Goal: Task Accomplishment & Management: Complete application form

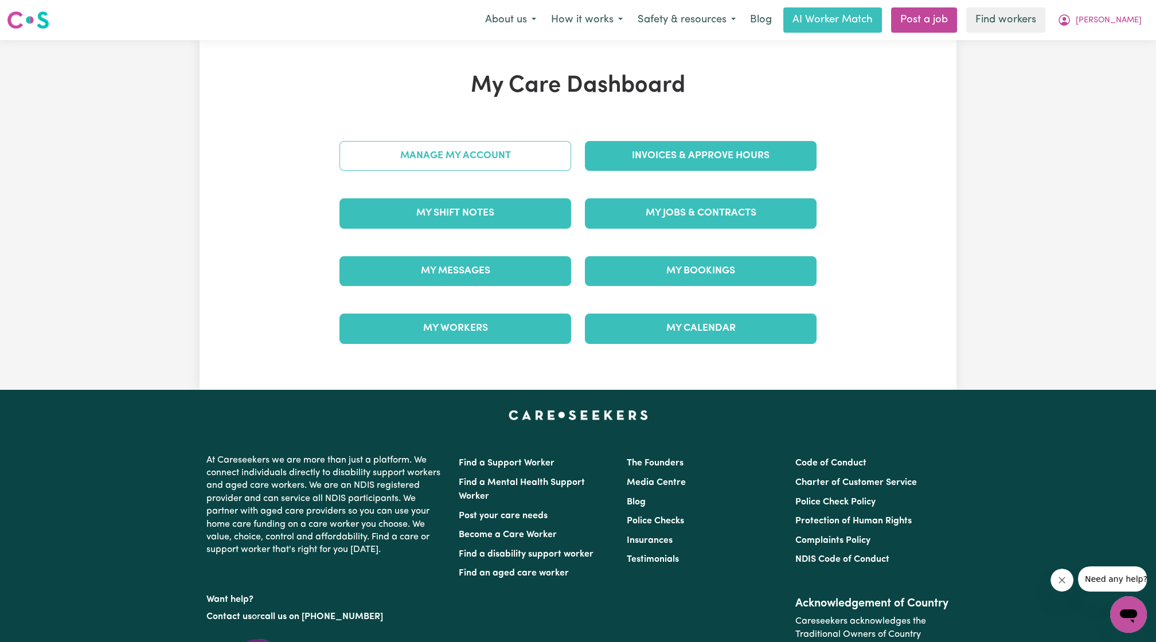
click at [540, 153] on link "Manage My Account" at bounding box center [456, 156] width 232 height 30
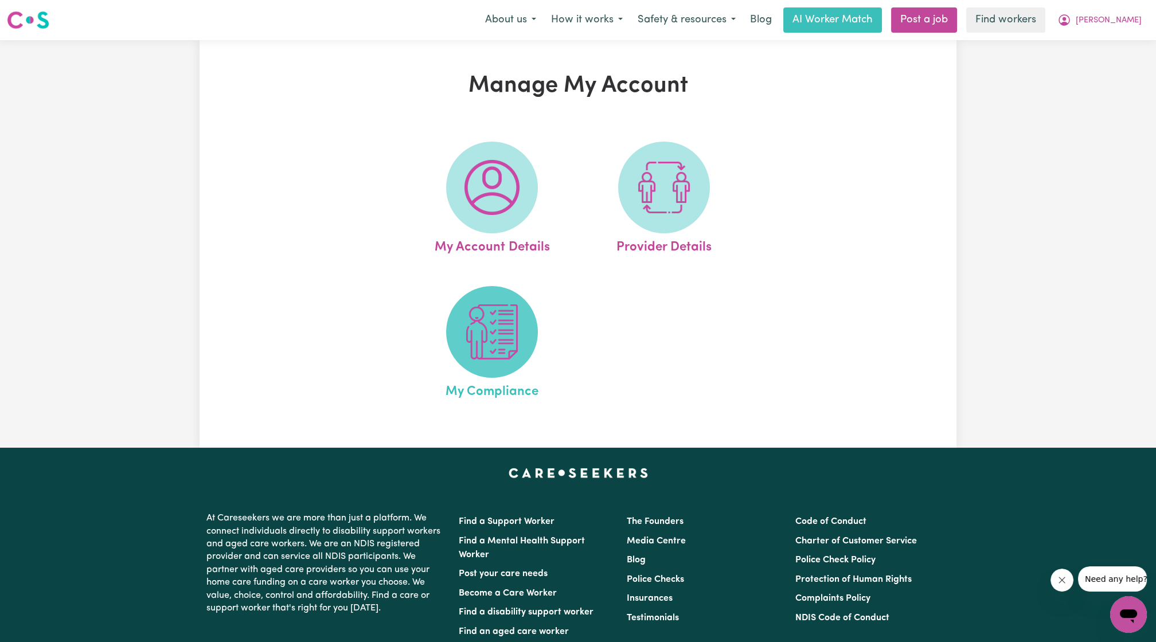
click at [486, 307] on img at bounding box center [492, 332] width 55 height 55
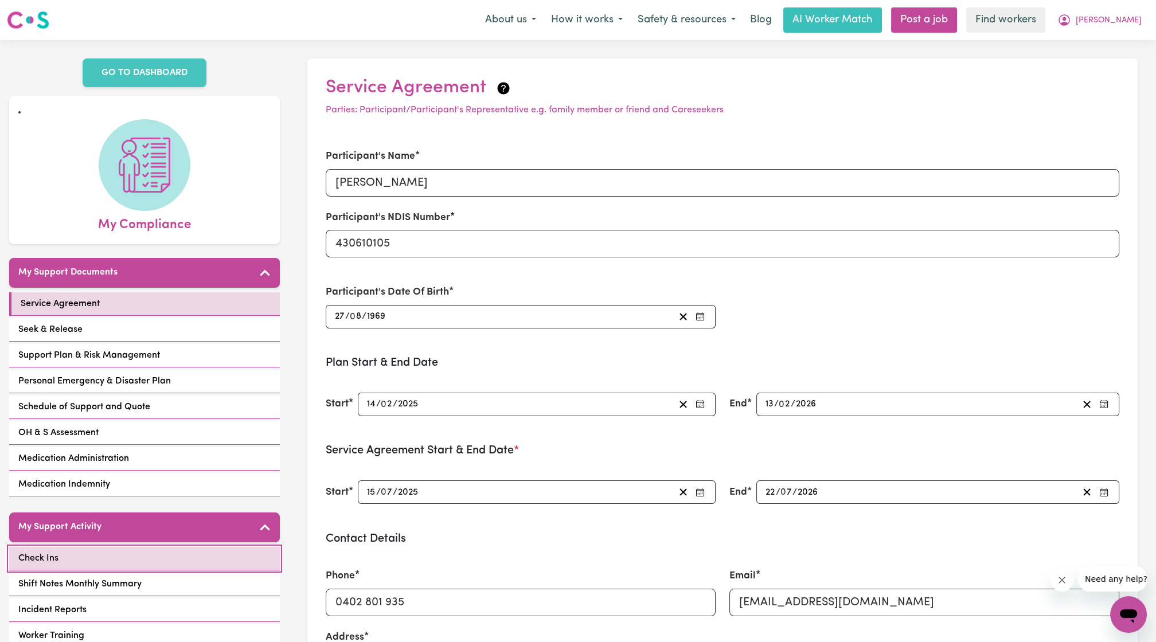
click at [208, 548] on link "Check Ins" at bounding box center [144, 559] width 271 height 24
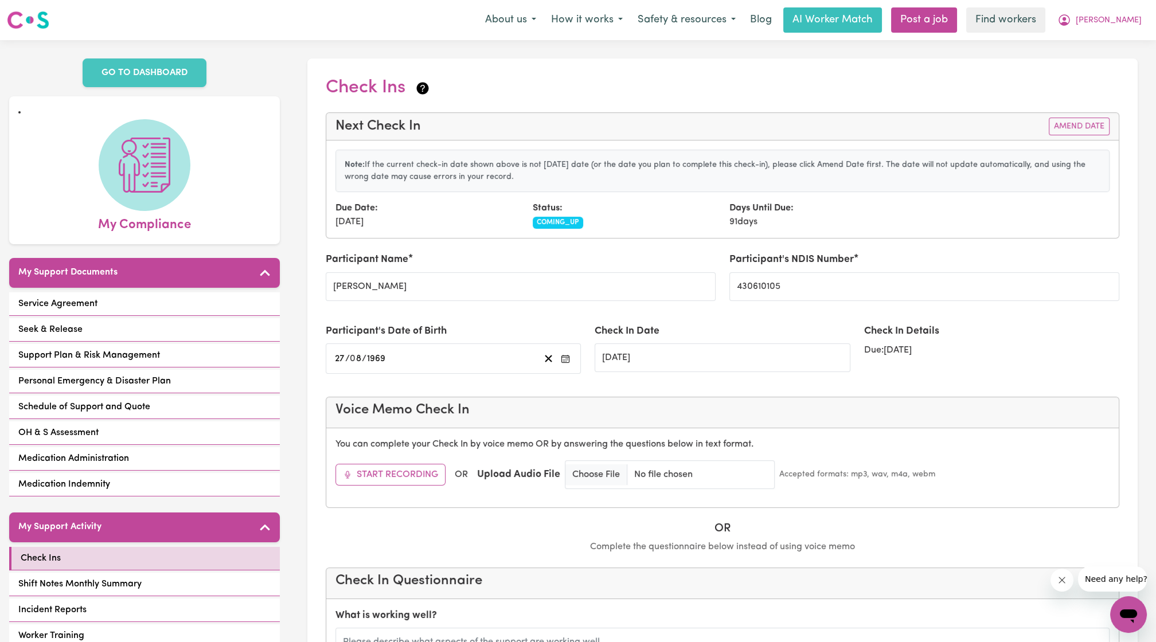
click at [829, 202] on div "Days Until Due: 91 days" at bounding box center [821, 215] width 197 height 28
click at [1076, 120] on button "Amend Date" at bounding box center [1079, 127] width 61 height 18
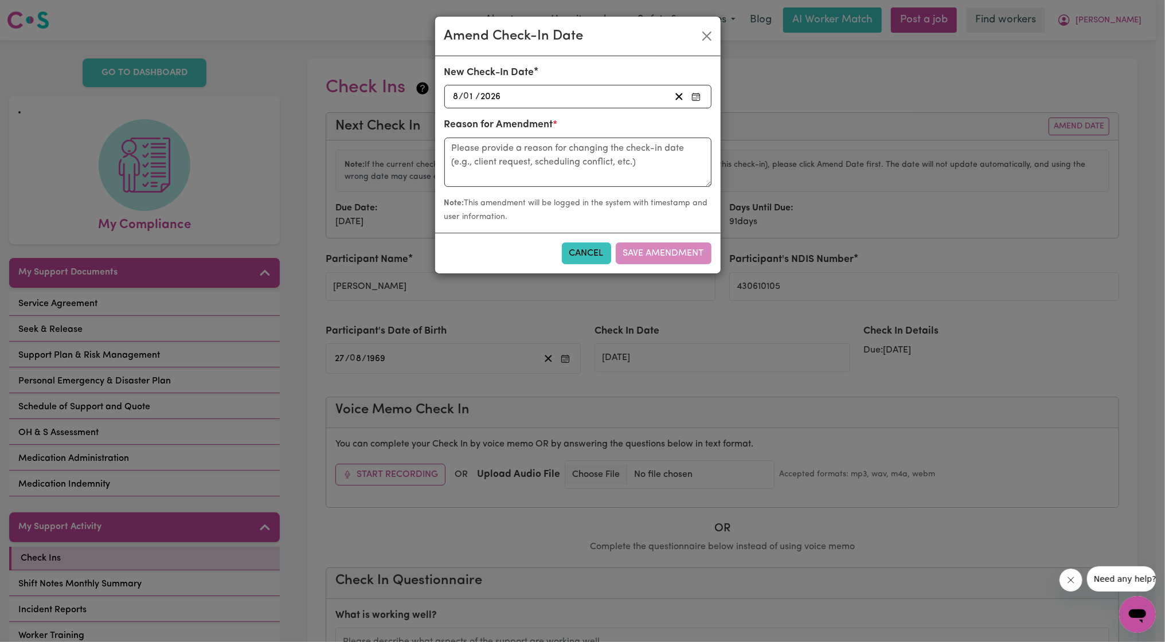
click at [597, 89] on div "[DATE] 8 / 0 1 / 2026" at bounding box center [561, 96] width 219 height 15
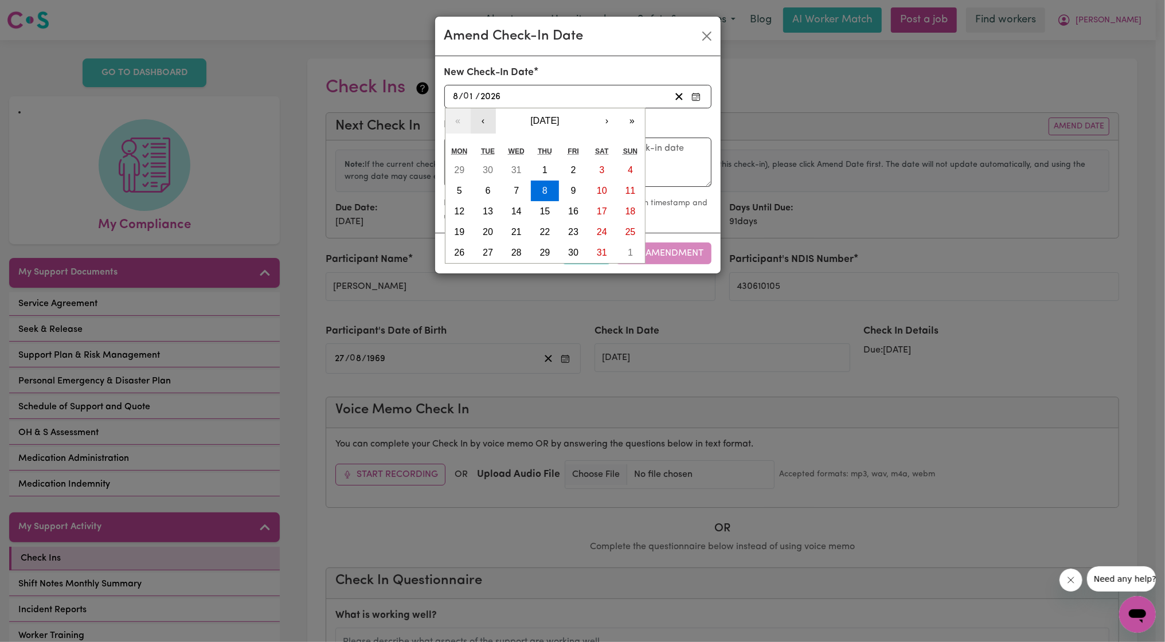
click at [485, 119] on button "‹" at bounding box center [483, 120] width 25 height 25
click at [516, 191] on abbr "8" at bounding box center [516, 191] width 5 height 10
type input "[DATE]"
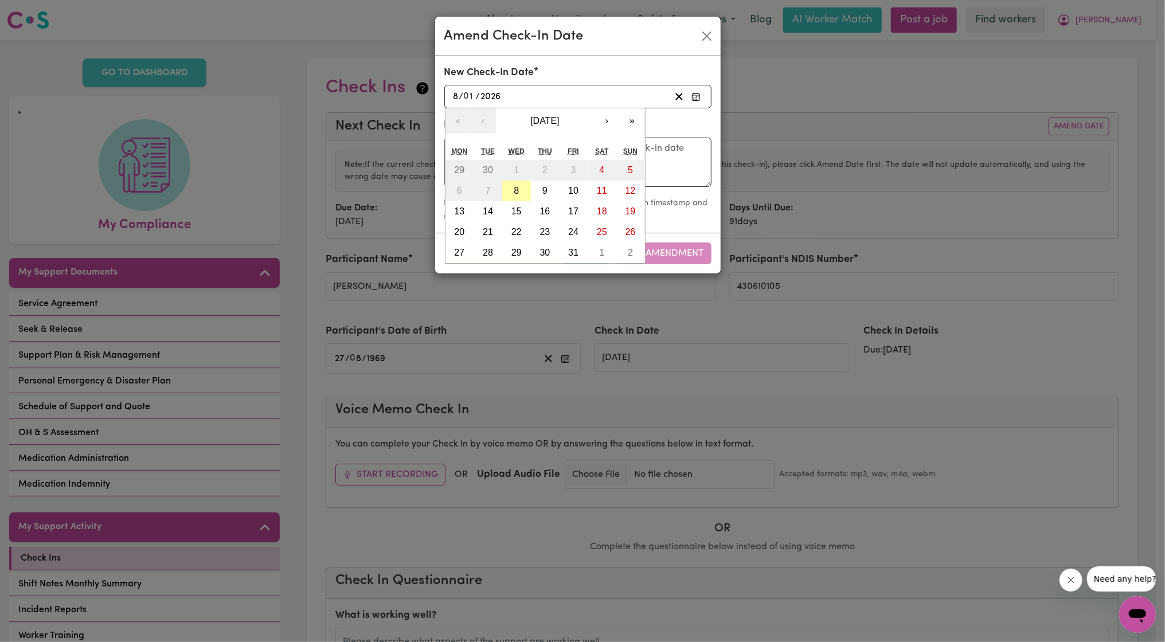
type input "10"
type input "2025"
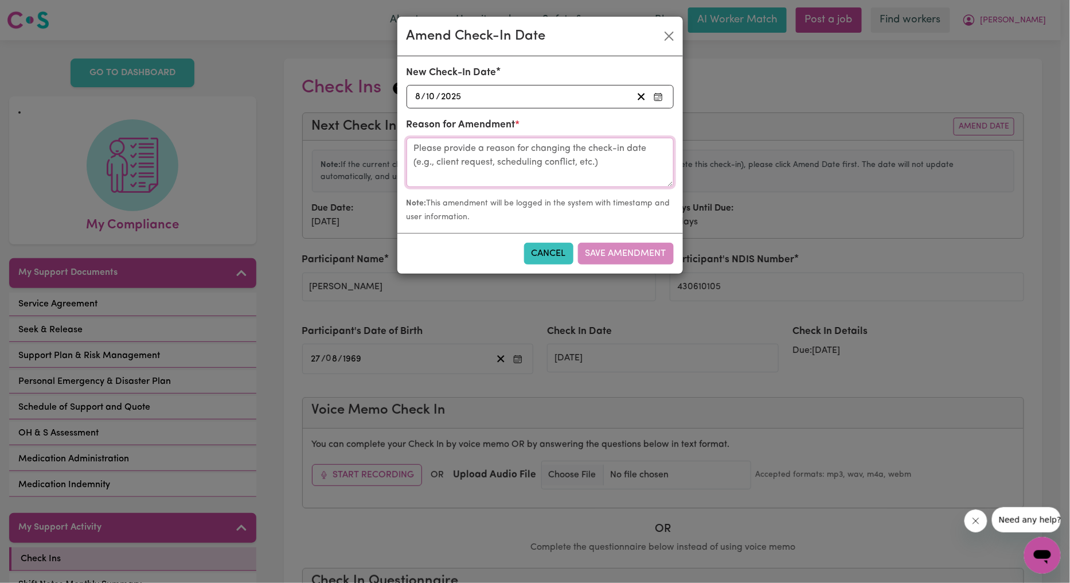
click at [501, 168] on textarea at bounding box center [540, 162] width 267 height 49
type textarea "Call with [PERSON_NAME]"
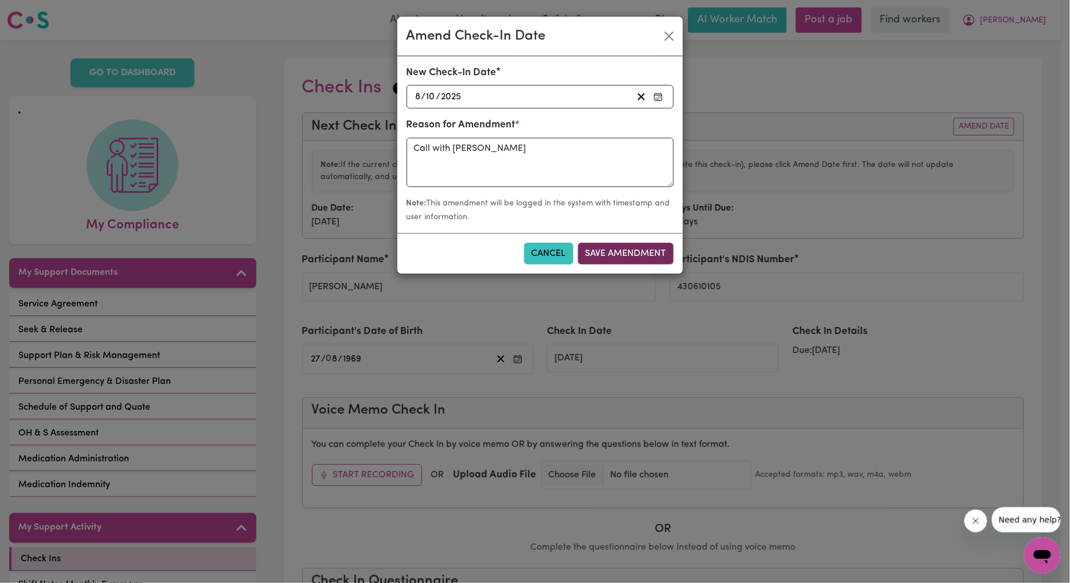
click at [611, 251] on button "Save Amendment" at bounding box center [626, 254] width 96 height 22
type input "[DATE]"
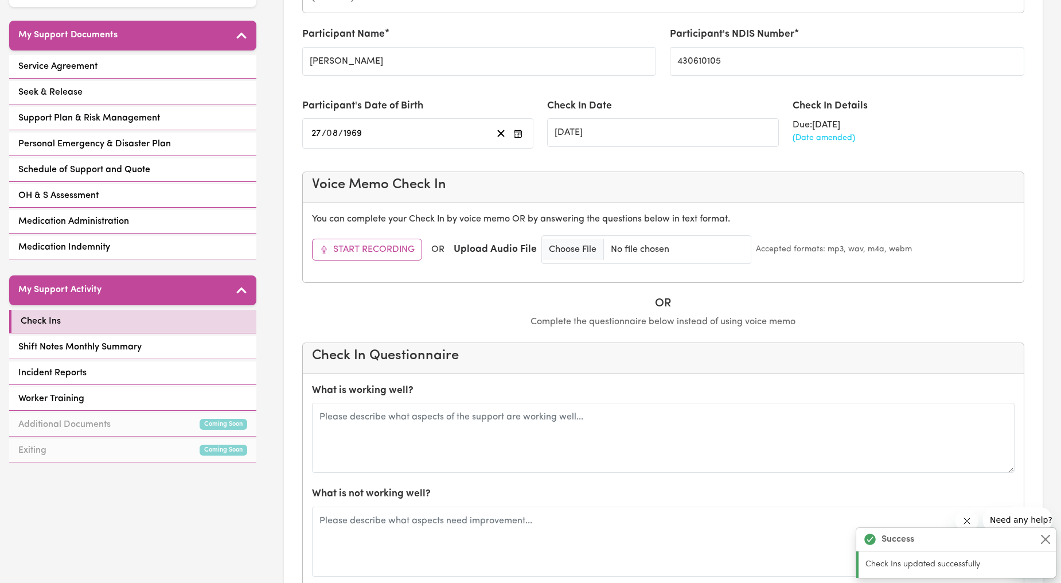
scroll to position [425, 0]
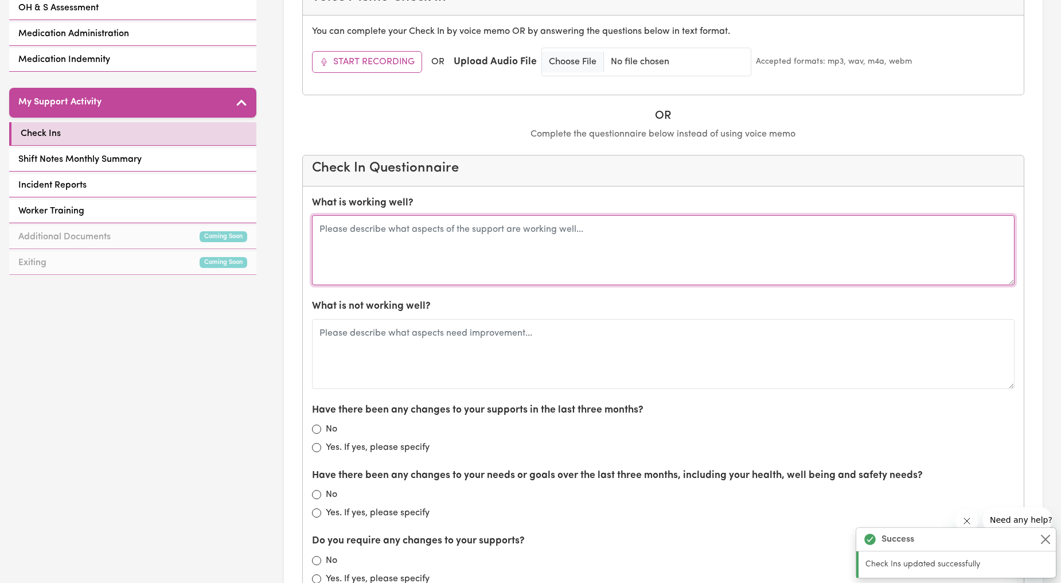
click at [459, 248] on textarea at bounding box center [663, 250] width 703 height 70
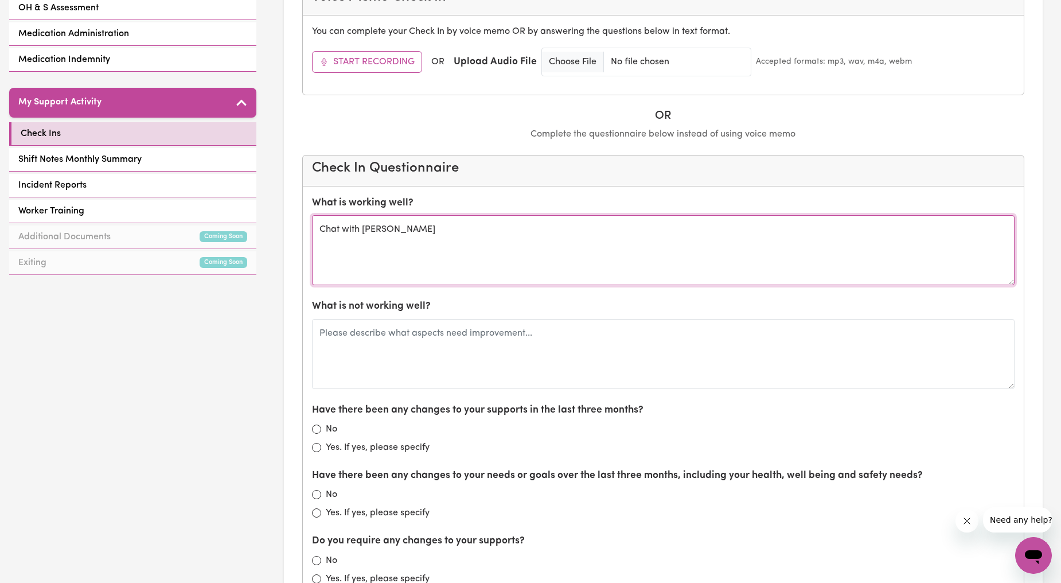
click at [485, 240] on textarea "Chat with [PERSON_NAME]" at bounding box center [663, 250] width 703 height 70
type textarea "Chat with [PERSON_NAME] still supporting [PERSON_NAME] with boxing/fitness trai…"
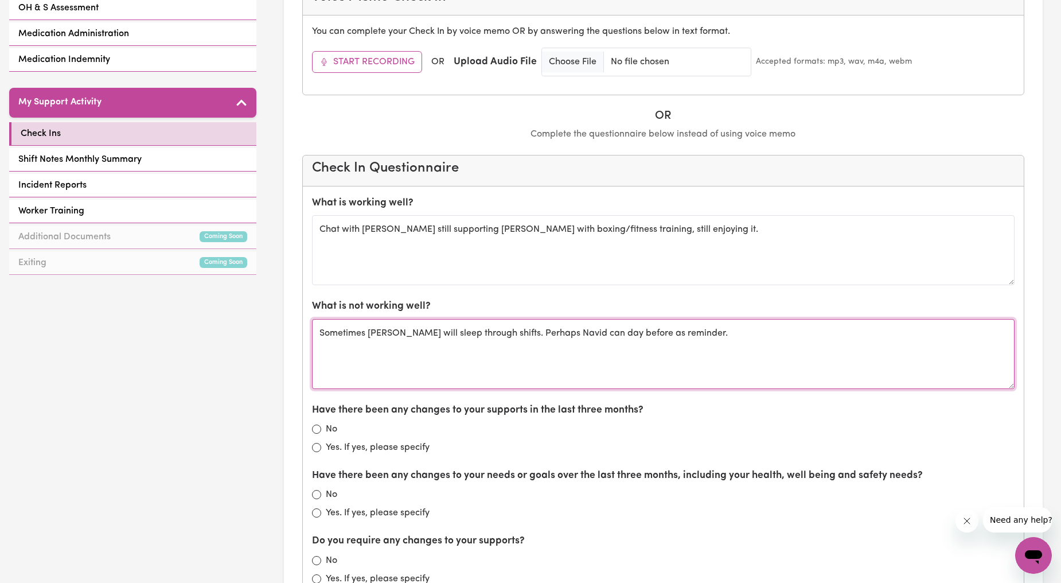
type textarea "Sometimes [PERSON_NAME] will sleep through shifts. Perhaps Navid can day before…"
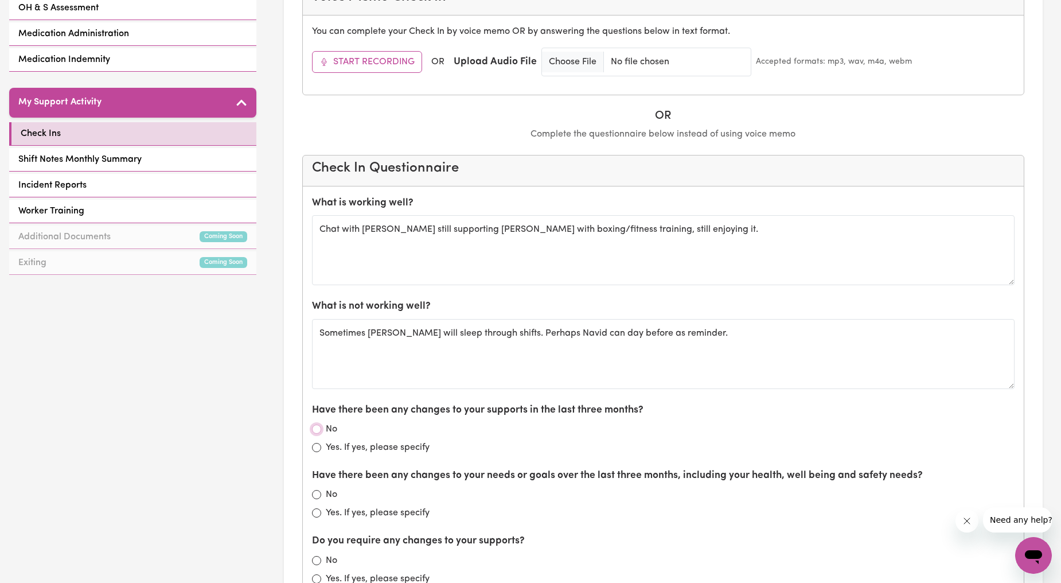
scroll to position [637, 0]
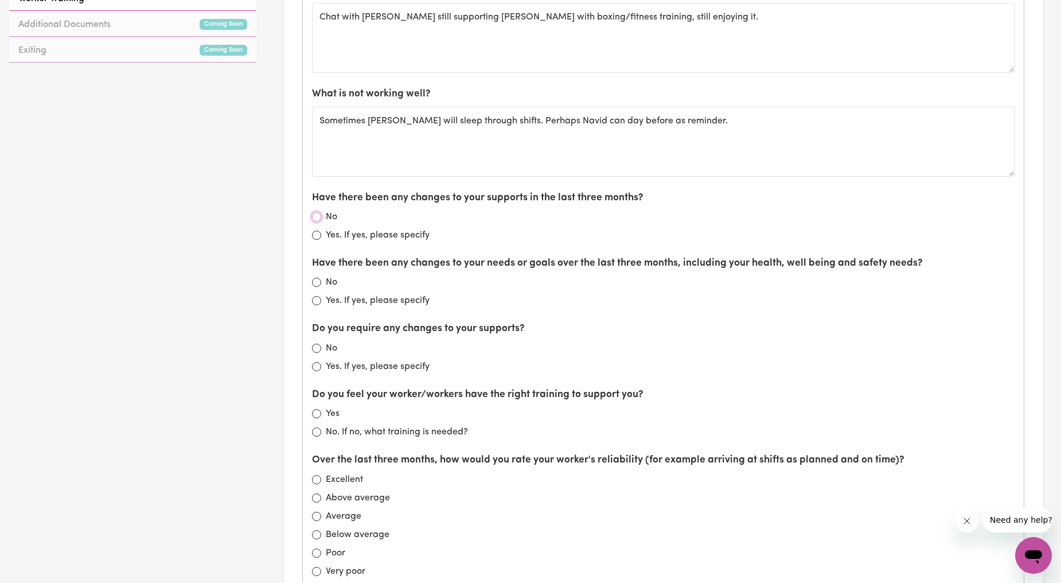
click at [312, 219] on input "No" at bounding box center [316, 216] width 9 height 9
radio input "true"
click at [317, 287] on input "No" at bounding box center [316, 282] width 9 height 9
radio input "true"
click at [320, 348] on input "No" at bounding box center [316, 348] width 9 height 9
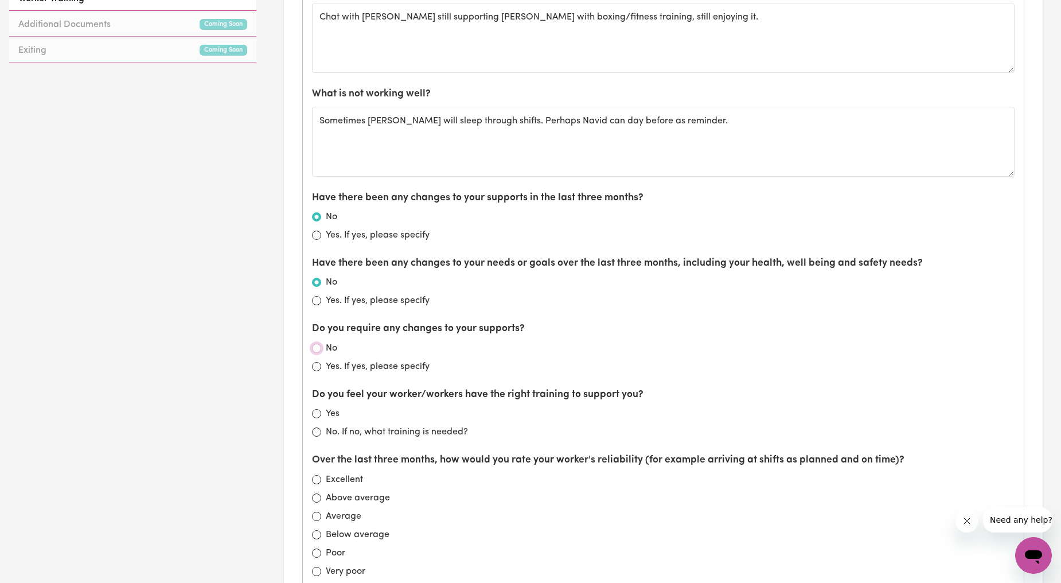
radio input "true"
click at [318, 412] on input "Yes" at bounding box center [316, 413] width 9 height 9
radio input "true"
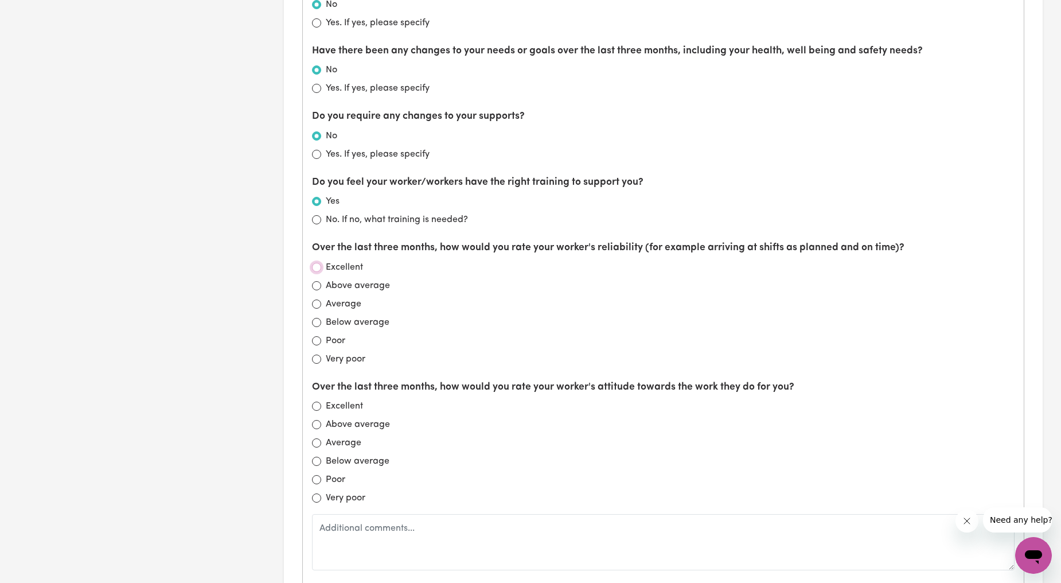
click at [319, 270] on input "Excellent" at bounding box center [316, 267] width 9 height 9
radio input "true"
click at [319, 411] on input "Excellent" at bounding box center [316, 405] width 9 height 9
radio input "true"
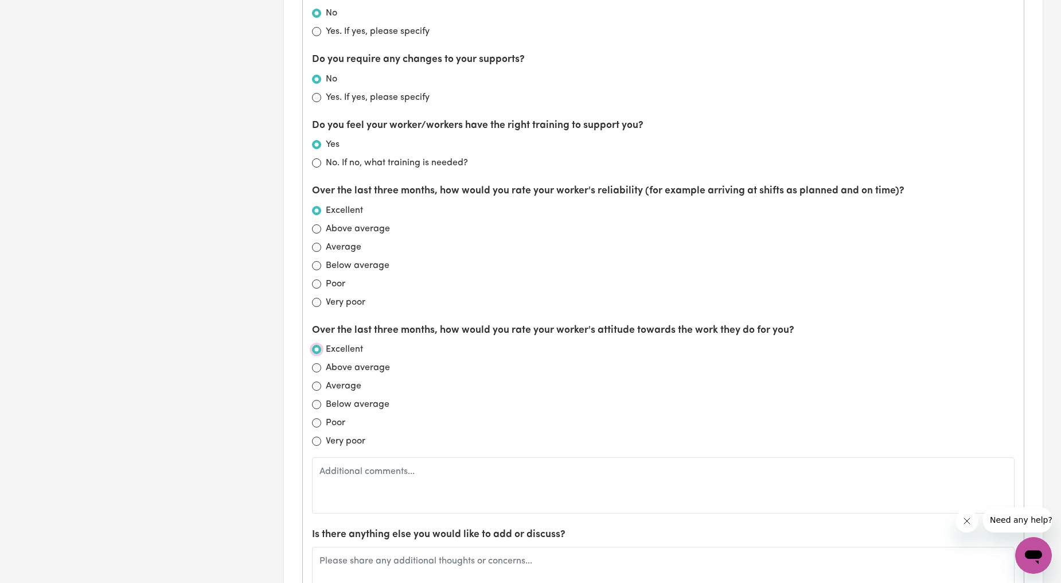
scroll to position [1062, 0]
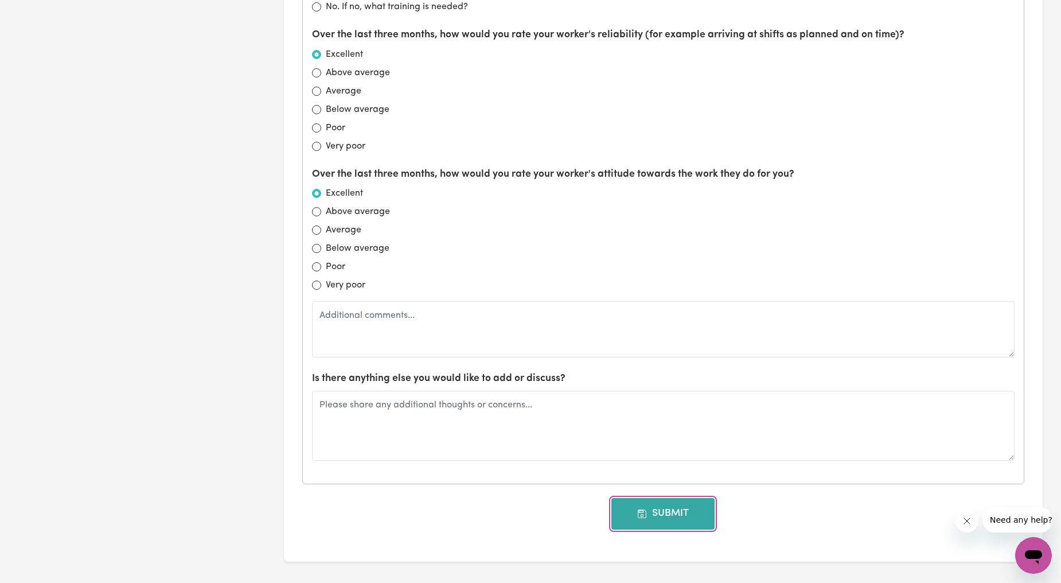
click at [622, 513] on button "Submit" at bounding box center [662, 513] width 103 height 31
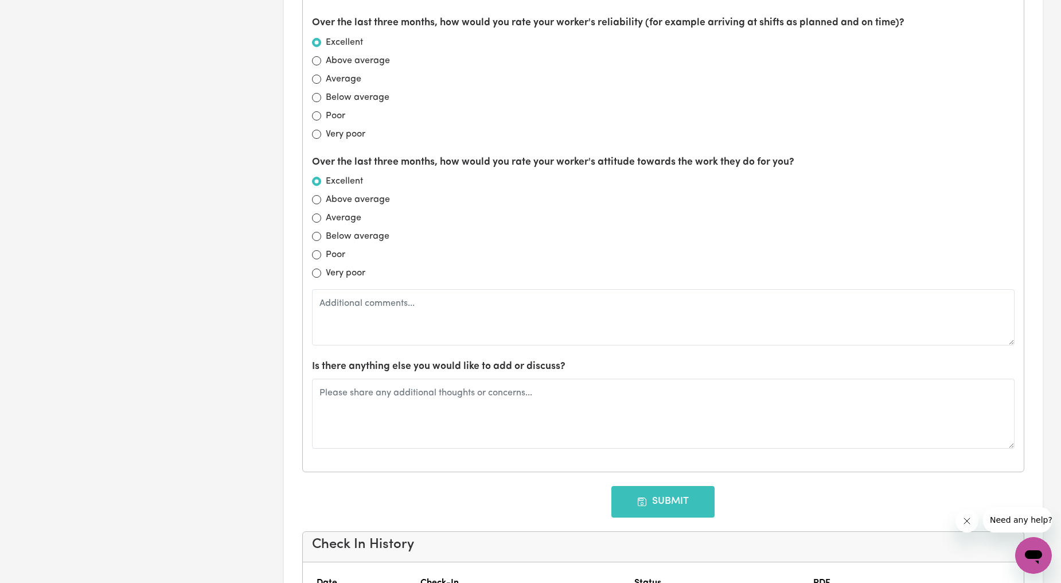
type input "[DATE]"
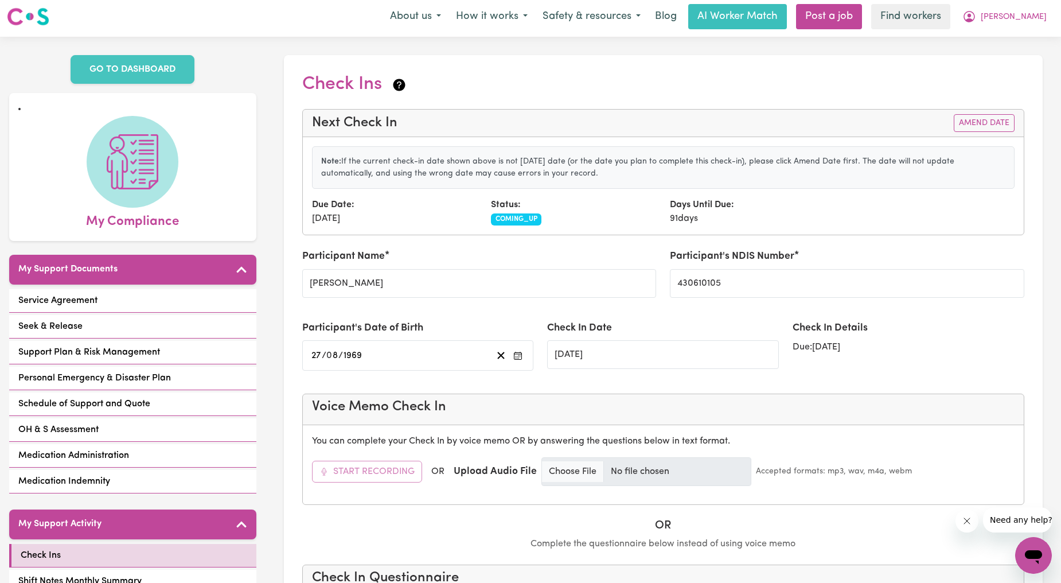
scroll to position [0, 0]
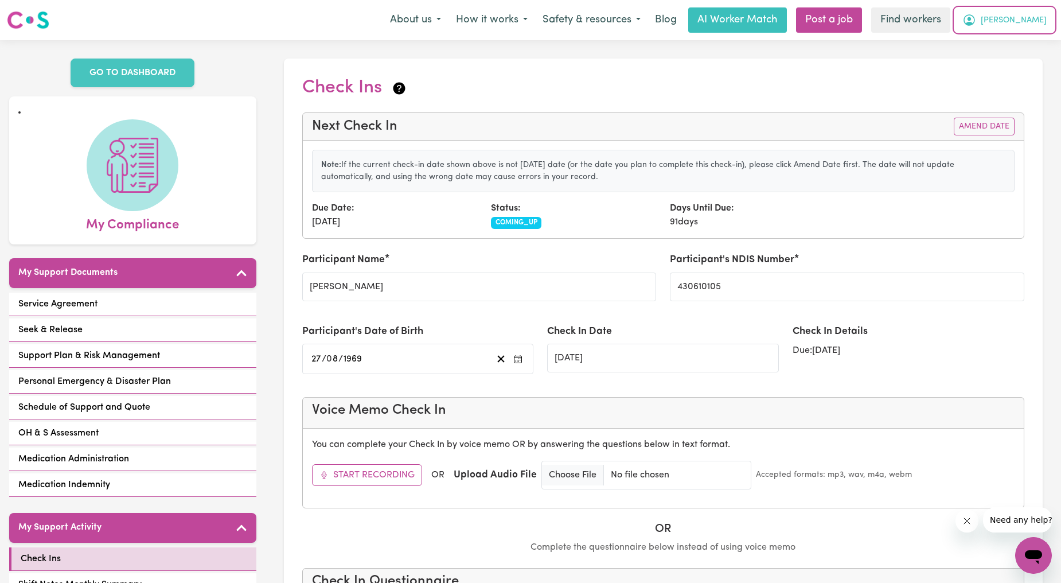
click at [1012, 12] on button "[PERSON_NAME]" at bounding box center [1004, 20] width 99 height 24
click at [989, 67] on link "Logout" at bounding box center [1008, 66] width 91 height 22
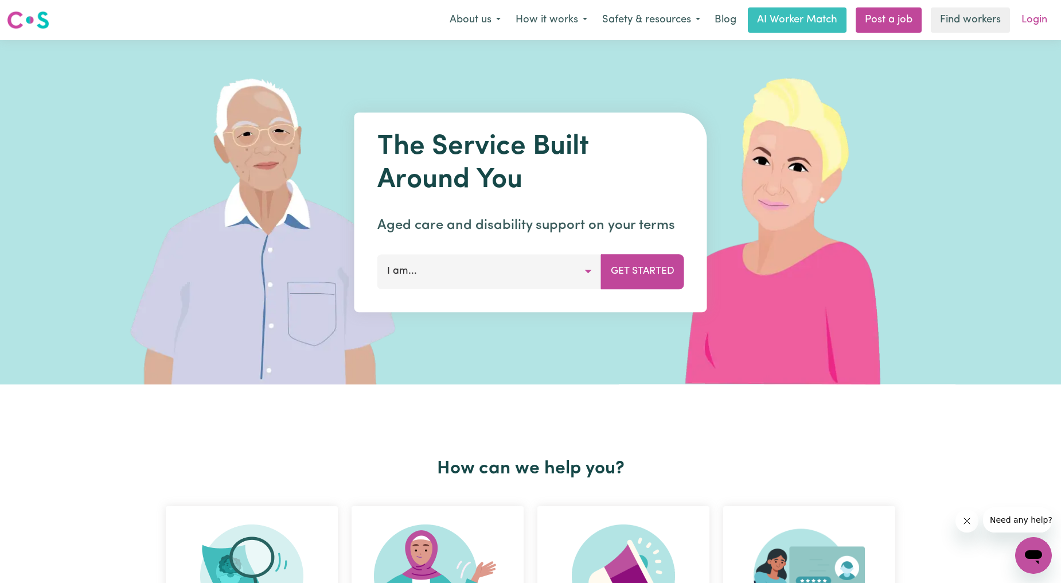
click at [1039, 18] on link "Login" at bounding box center [1035, 19] width 40 height 25
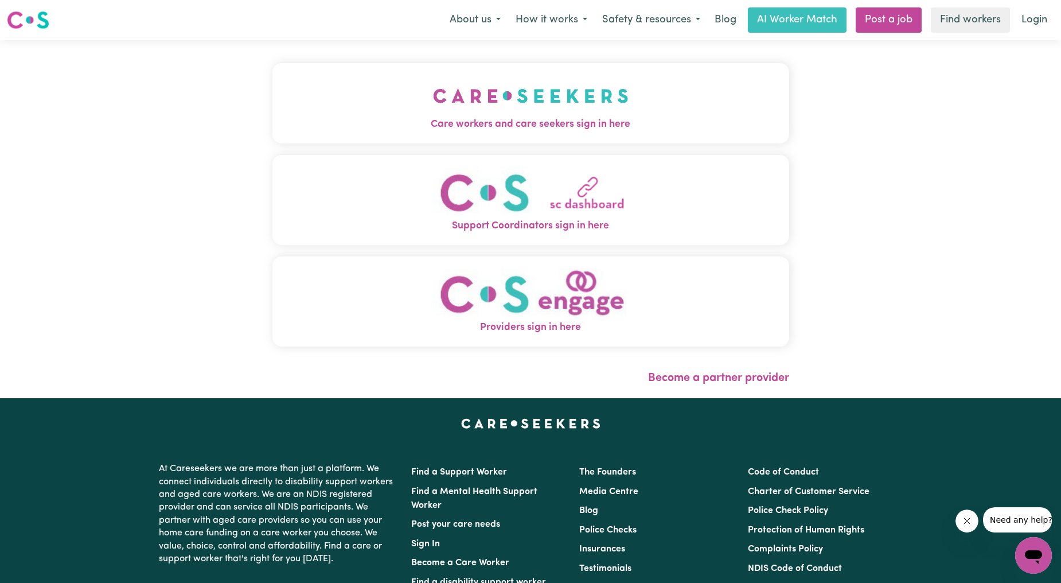
click at [433, 104] on img "Care workers and care seekers sign in here" at bounding box center [531, 96] width 196 height 42
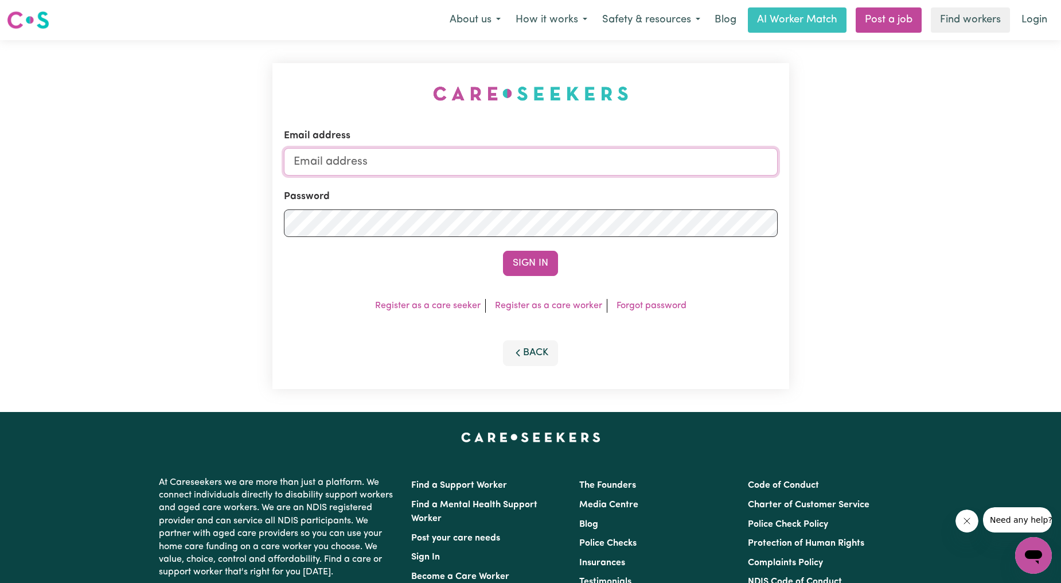
click at [461, 161] on input "Email address" at bounding box center [531, 162] width 494 height 28
drag, startPoint x: 353, startPoint y: 159, endPoint x: 767, endPoint y: 188, distance: 415.1
click at [770, 189] on form "Email address [EMAIL_ADDRESS][PERSON_NAME][DOMAIN_NAME] Password Sign In" at bounding box center [531, 201] width 494 height 147
type input "[EMAIL_ADDRESS][DOMAIN_NAME]"
click at [540, 251] on button "Sign In" at bounding box center [530, 263] width 55 height 25
